Goal: Go to known website: Go to known website

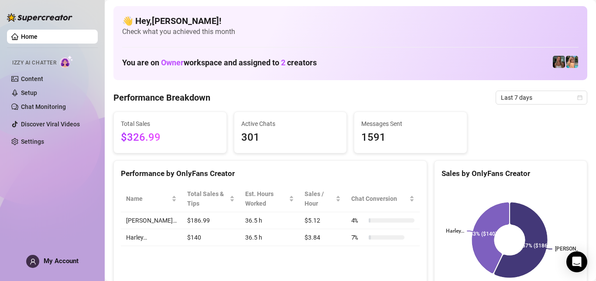
click at [395, 267] on div "Performance by OnlyFans Creator Name Total Sales & Tips Est. Hours Worked Sales…" at bounding box center [270, 232] width 314 height 142
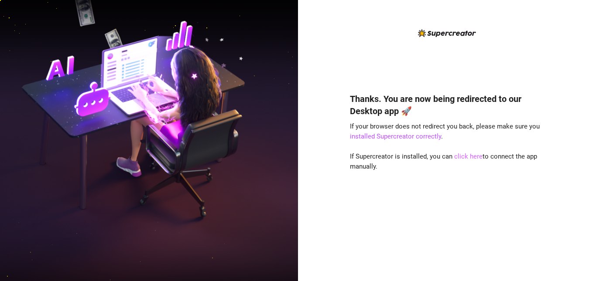
click at [457, 158] on link "click here" at bounding box center [468, 157] width 28 height 8
click at [466, 152] on div "Thanks. You are now being redirected to our Desktop app 🚀 If your browser does …" at bounding box center [447, 174] width 195 height 186
click at [465, 155] on link "click here" at bounding box center [468, 157] width 28 height 8
click at [81, 71] on img at bounding box center [149, 141] width 298 height 374
click at [343, 58] on div "Thanks. You are now being redirected to our Desktop app 🚀 If your browser does …" at bounding box center [447, 140] width 298 height 281
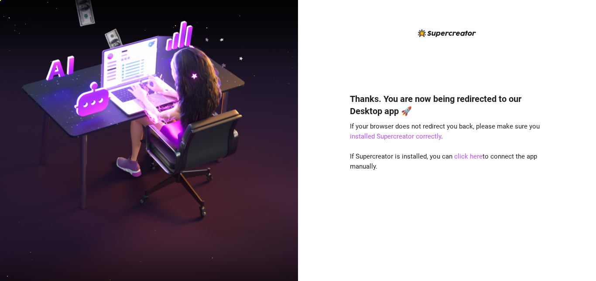
click at [376, 69] on div "Thanks. You are now being redirected to our Desktop app 🚀 If your browser does …" at bounding box center [447, 147] width 195 height 239
